Goal: Task Accomplishment & Management: Manage account settings

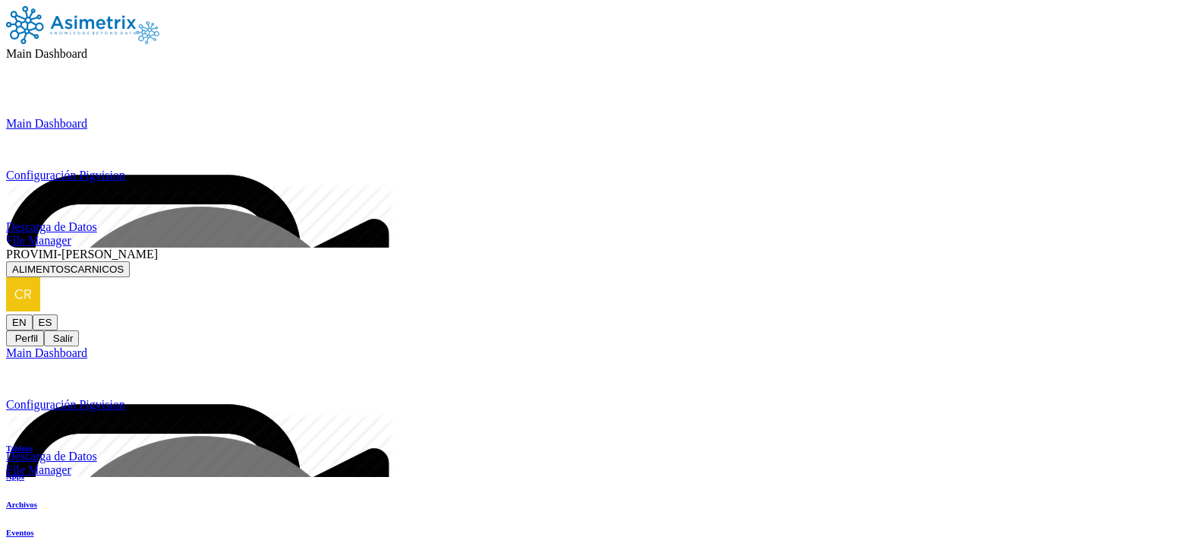
click at [158, 247] on icon at bounding box center [158, 253] width 0 height 13
click at [130, 261] on button "ALIMENTOSCARNICOS" at bounding box center [68, 269] width 124 height 16
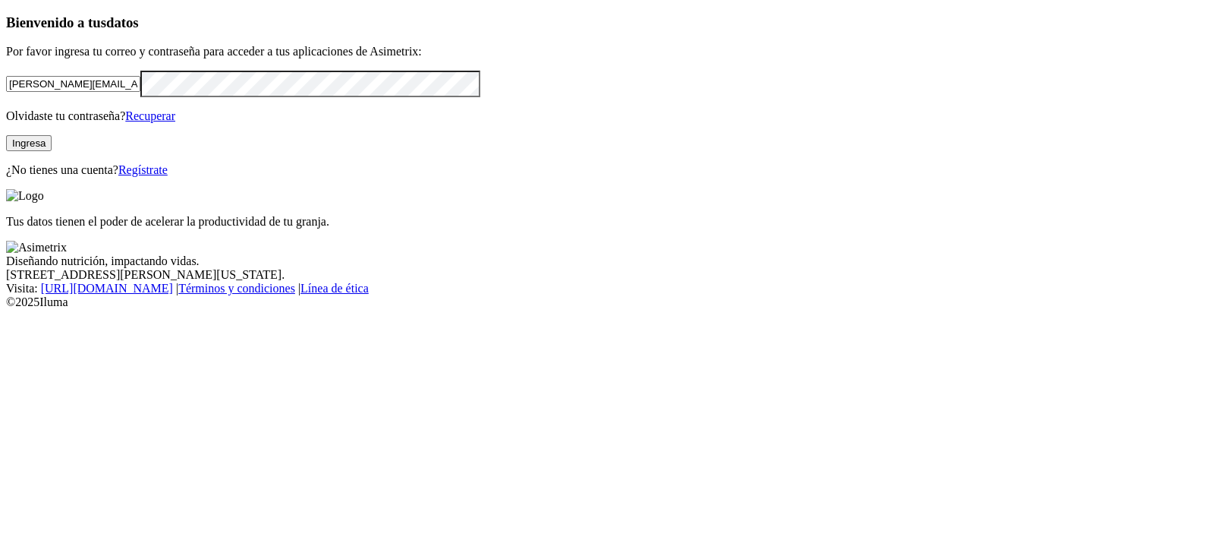
drag, startPoint x: 269, startPoint y: 188, endPoint x: 0, endPoint y: 284, distance: 285.9
click at [6, 177] on div "Bienvenido a tus datos Por favor ingresa tu correo y contraseña para acceder a …" at bounding box center [607, 95] width 1202 height 162
click at [140, 92] on input "[PERSON_NAME][EMAIL_ADDRESS][PERSON_NAME][DOMAIN_NAME]" at bounding box center [73, 84] width 134 height 16
drag, startPoint x: 316, startPoint y: 184, endPoint x: 0, endPoint y: 182, distance: 315.8
click at [6, 177] on div "Bienvenido a tus datos Por favor ingresa tu correo y contraseña para acceder a …" at bounding box center [607, 95] width 1202 height 162
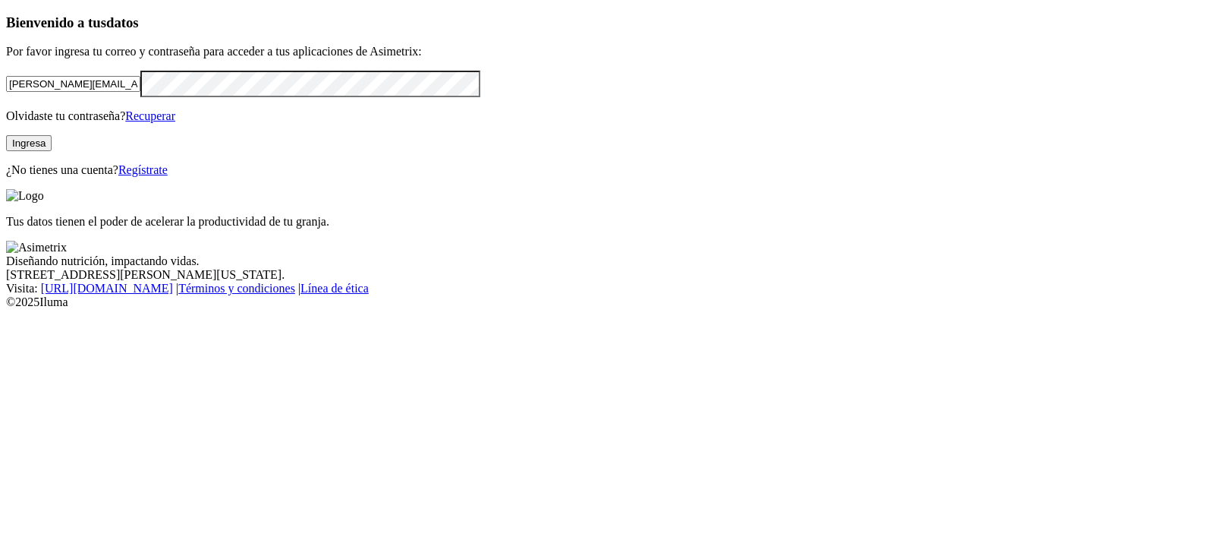
paste input "agrolacarolina7@gmail.com"
type input "agrolacarolina7@gmail.com"
click at [6, 177] on div "Bienvenido a tus datos Por favor ingresa tu correo y contraseña para acceder a …" at bounding box center [607, 95] width 1202 height 162
click input "submit" at bounding box center [0, 0] width 0 height 0
